Goal: Task Accomplishment & Management: Manage account settings

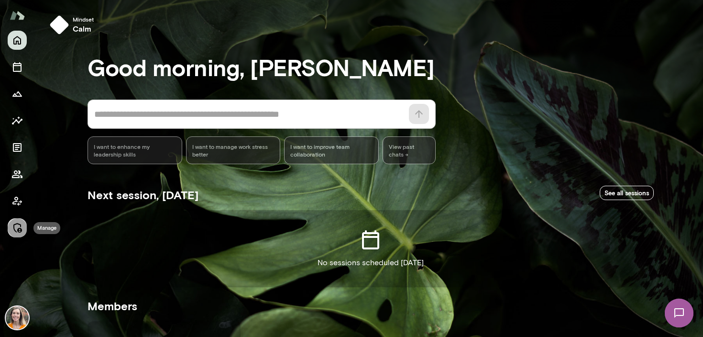
click at [16, 230] on icon "Manage" at bounding box center [17, 228] width 9 height 10
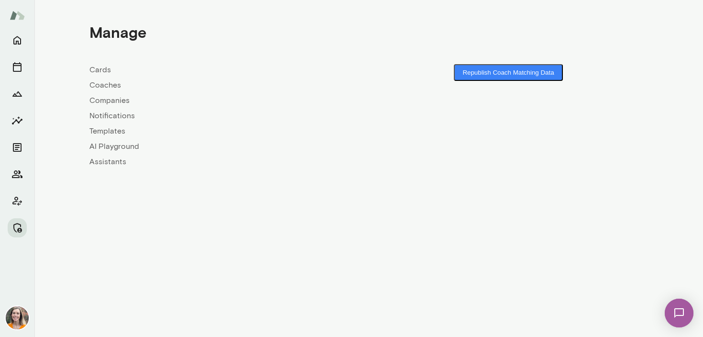
click at [103, 88] on link "Coaches" at bounding box center [228, 84] width 279 height 11
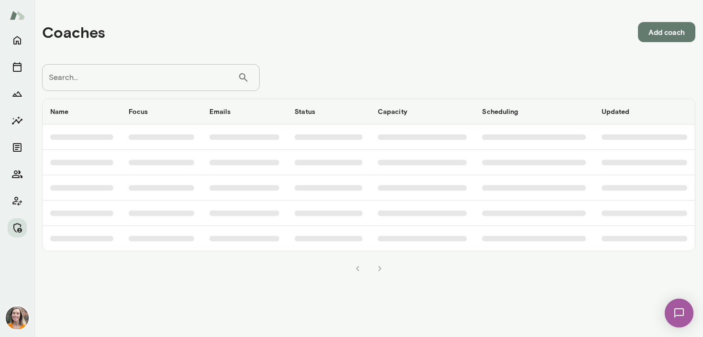
click at [125, 78] on input "Search..." at bounding box center [140, 77] width 196 height 27
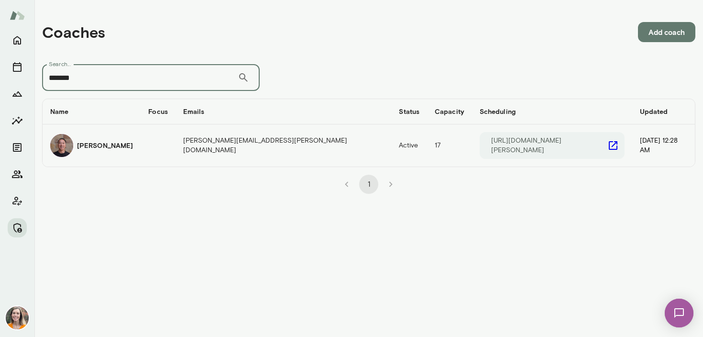
type input "*******"
click at [83, 154] on div "[PERSON_NAME]" at bounding box center [91, 145] width 83 height 23
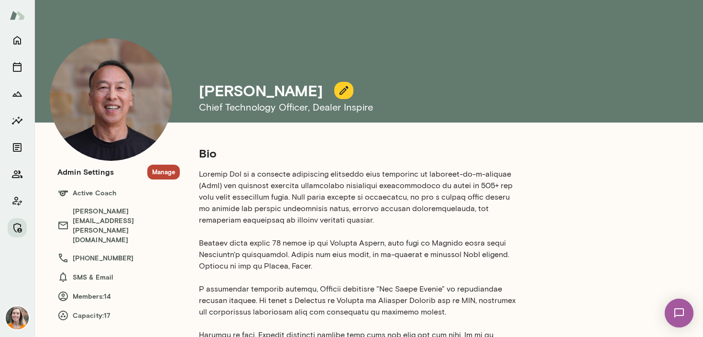
click at [98, 99] on img at bounding box center [111, 99] width 122 height 122
drag, startPoint x: 98, startPoint y: 99, endPoint x: 369, endPoint y: 1, distance: 287.8
click at [0, 0] on div "[PERSON_NAME] Chief Technology Officer , Dealer Inspire Bio Years of experience…" at bounding box center [351, 168] width 703 height 337
